Goal: Book appointment/travel/reservation

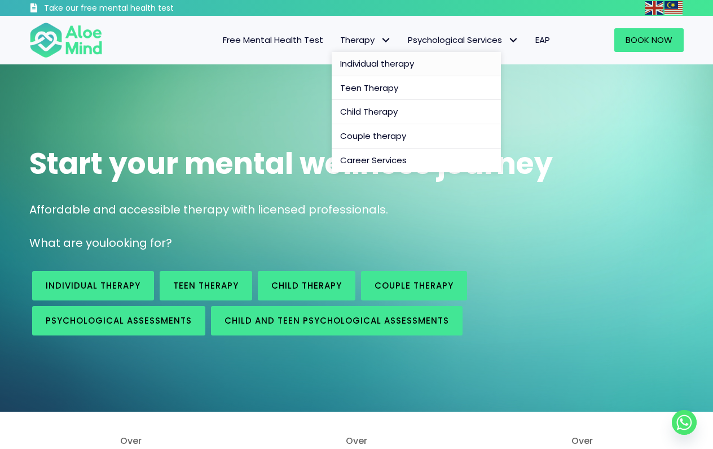
click at [386, 69] on span "Individual therapy" at bounding box center [377, 64] width 74 height 12
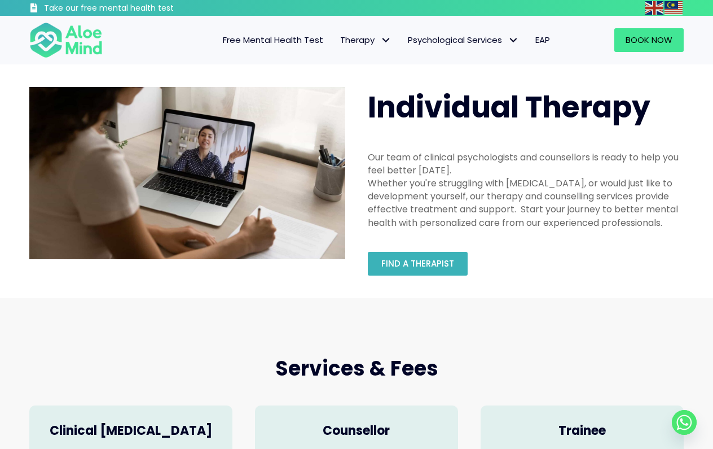
click at [422, 265] on span "Find a therapist" at bounding box center [417, 263] width 73 height 12
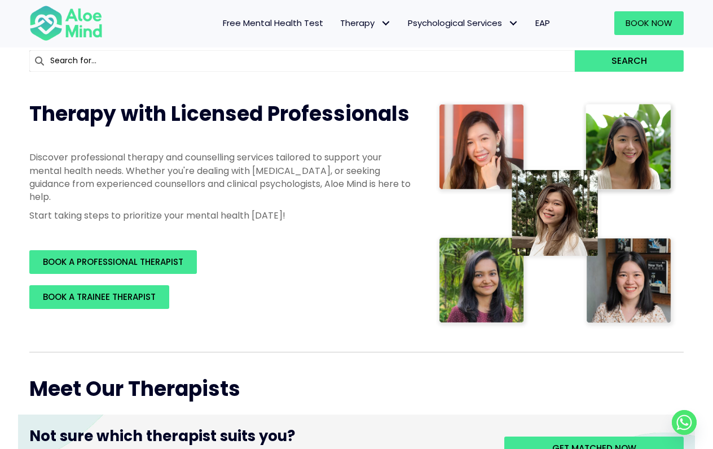
scroll to position [110, 0]
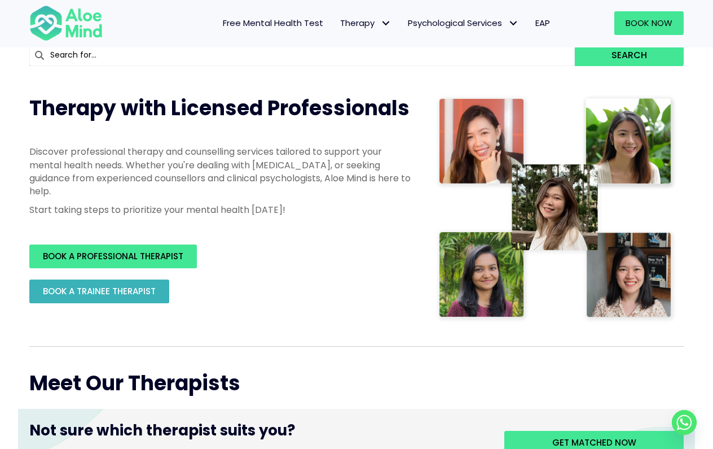
click at [154, 293] on span "BOOK A TRAINEE THERAPIST" at bounding box center [99, 291] width 113 height 12
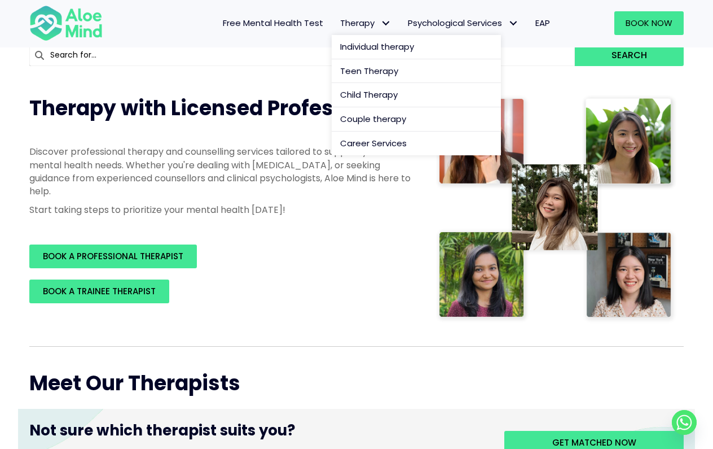
click at [367, 20] on span "Therapy" at bounding box center [365, 23] width 51 height 12
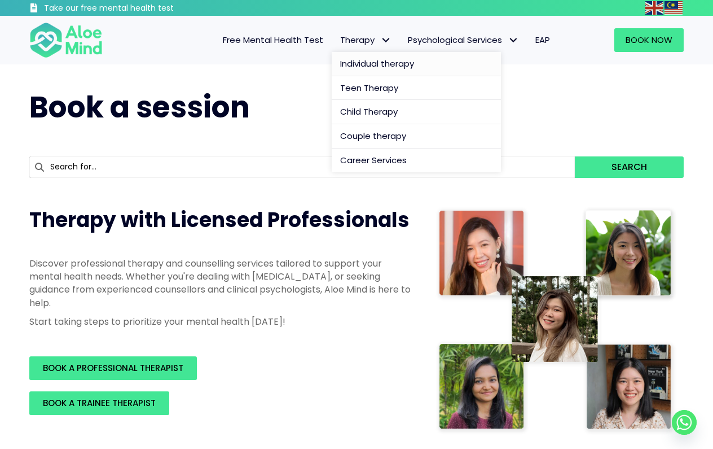
click at [403, 61] on span "Individual therapy" at bounding box center [377, 64] width 74 height 12
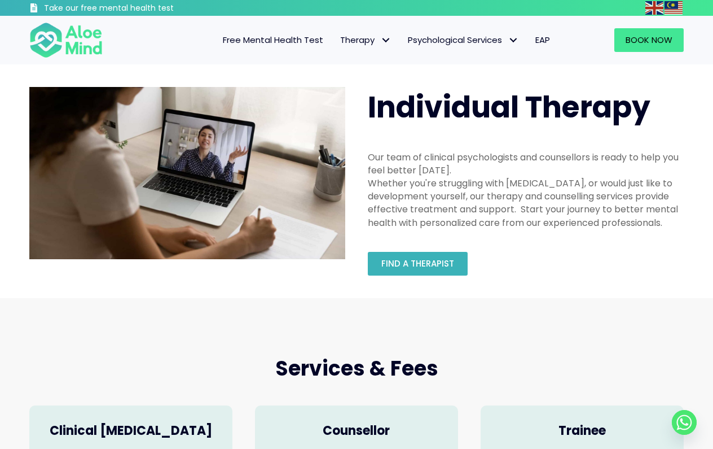
click at [429, 260] on span "Find a therapist" at bounding box center [417, 263] width 73 height 12
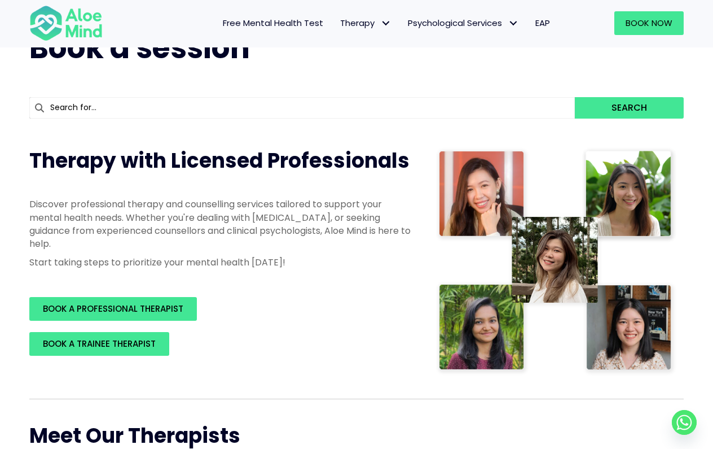
scroll to position [59, 0]
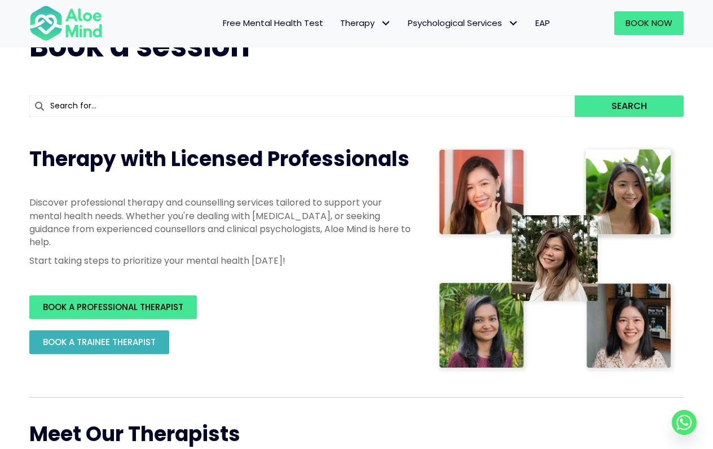
click at [142, 333] on link "BOOK A TRAINEE THERAPIST" at bounding box center [99, 342] width 140 height 24
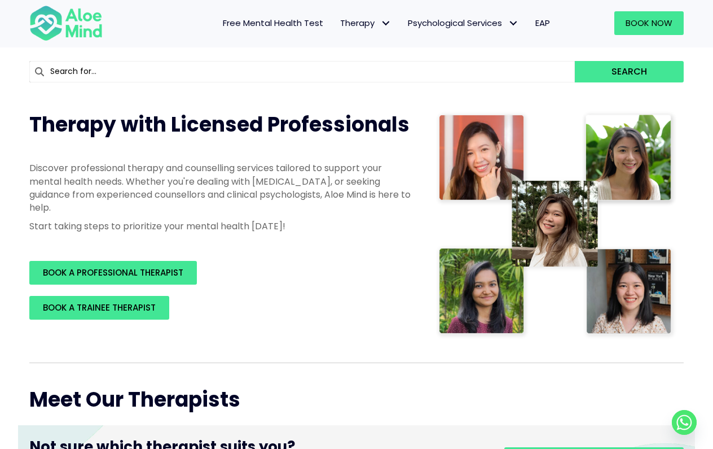
scroll to position [94, 0]
